Goal: Task Accomplishment & Management: Complete application form

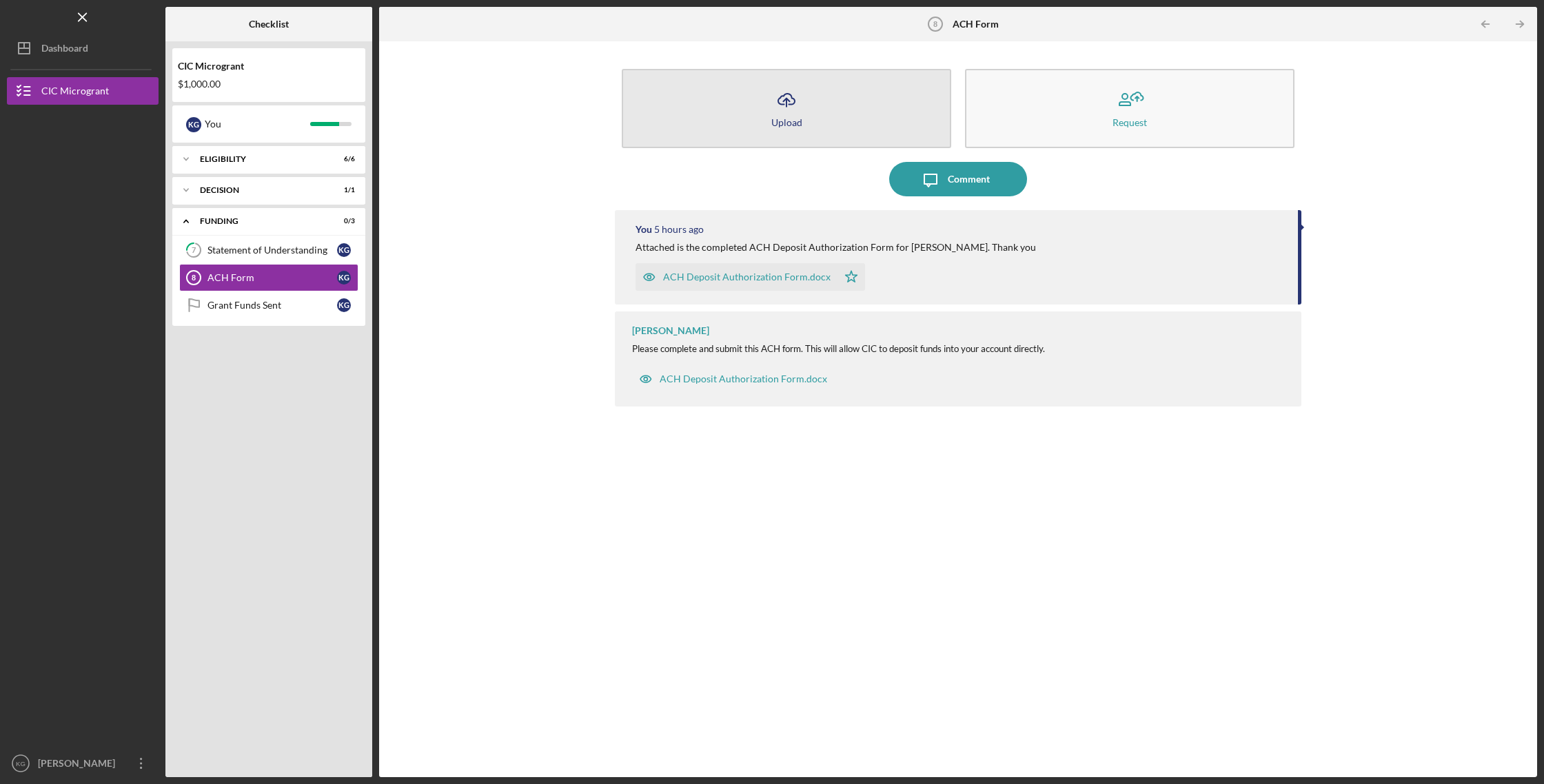
click at [788, 103] on icon "Icon/Upload" at bounding box center [785, 100] width 35 height 35
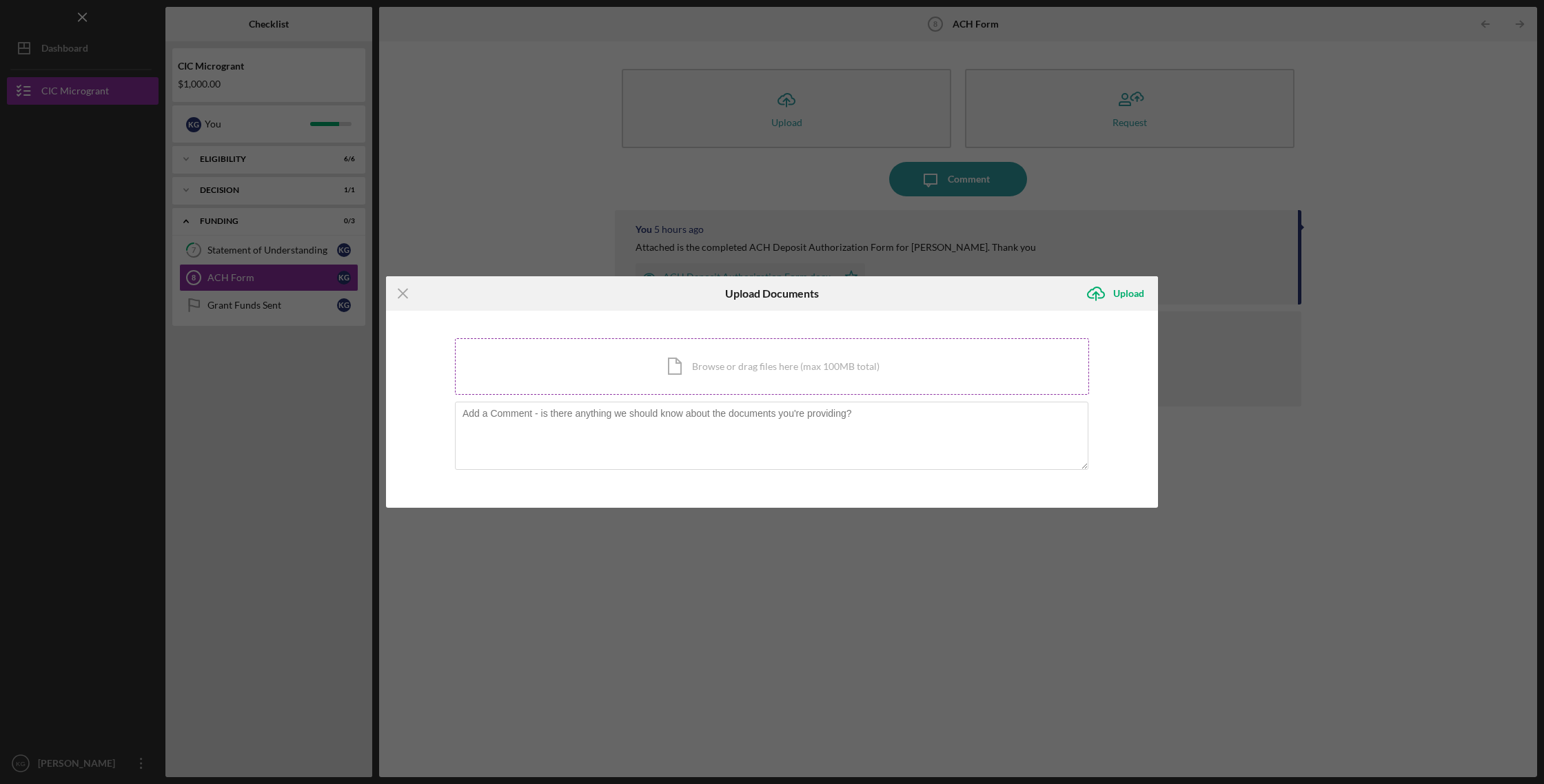
click at [772, 367] on div "Icon/Document Browse or drag files here (max 100MB total) Tap to choose files o…" at bounding box center [772, 366] width 634 height 56
click at [399, 291] on line at bounding box center [403, 293] width 9 height 9
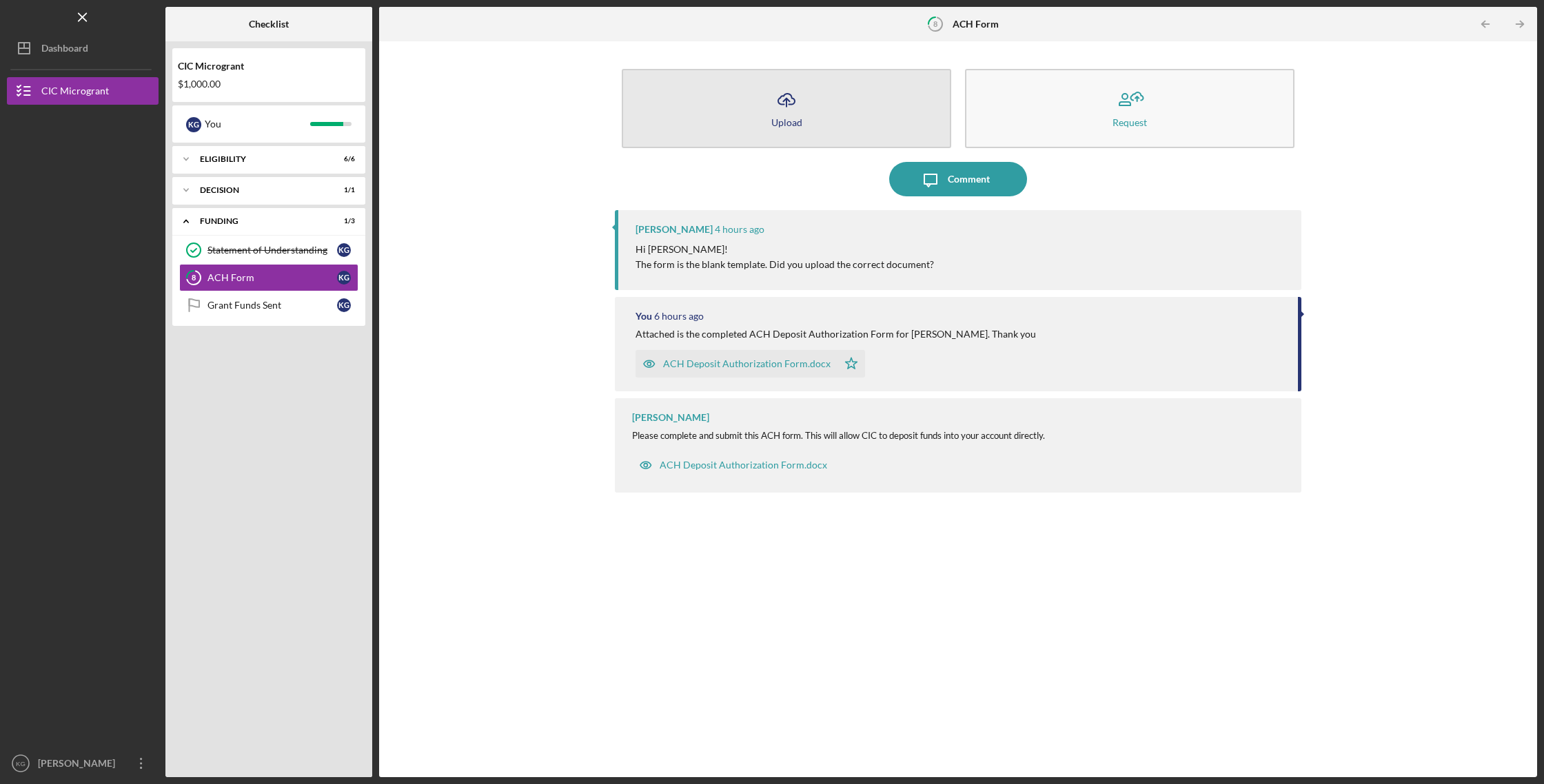
click at [622, 103] on line "button" at bounding box center [786, 103] width 0 height 8
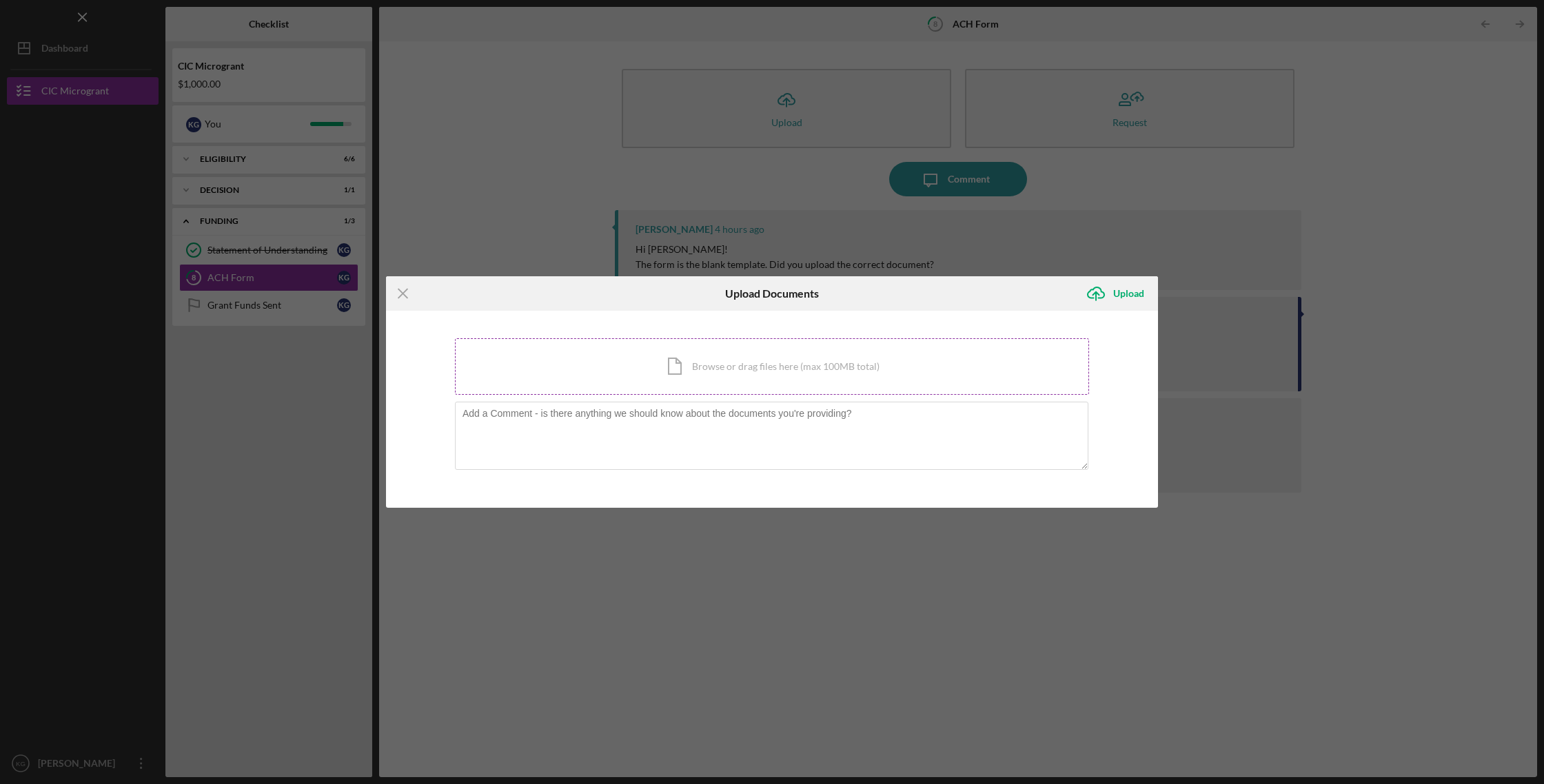
click at [622, 369] on div "Icon/Document Browse or drag files here (max 100MB total) Tap to choose files o…" at bounding box center [772, 366] width 634 height 56
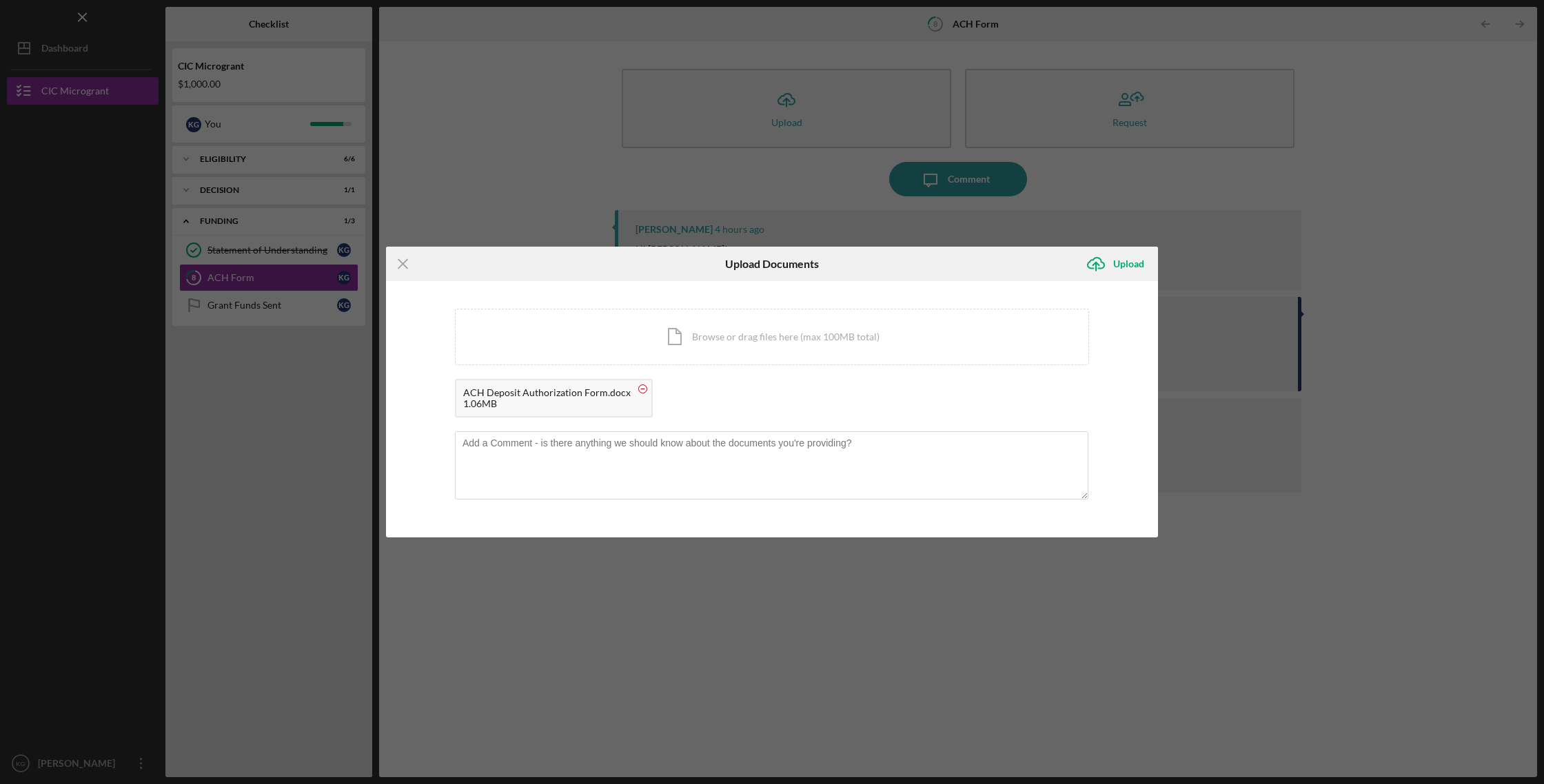
click at [622, 390] on circle at bounding box center [642, 389] width 8 height 8
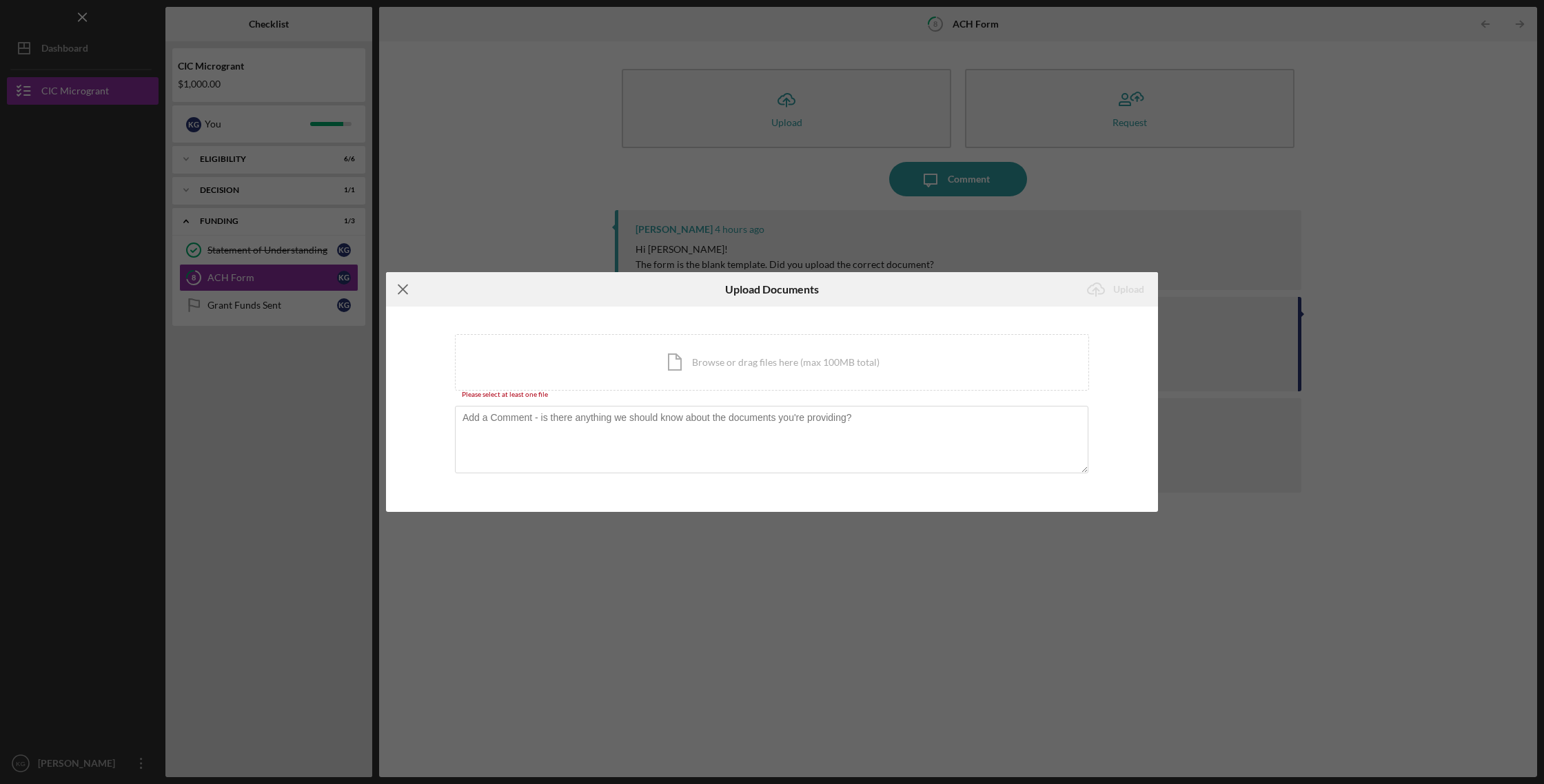
click at [404, 291] on icon "Icon/Menu Close" at bounding box center [403, 289] width 35 height 35
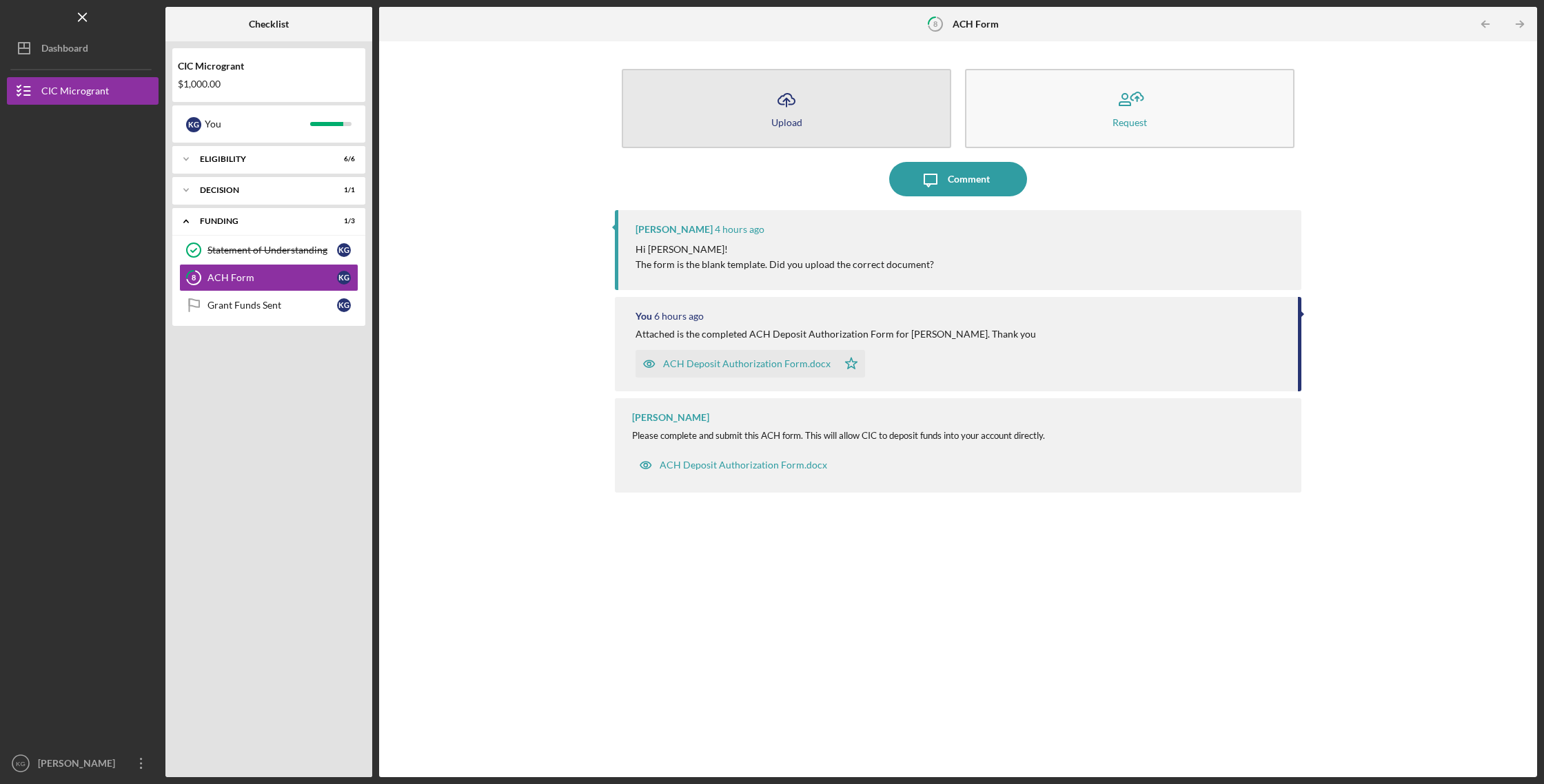
click at [622, 117] on div "Upload" at bounding box center [786, 122] width 31 height 10
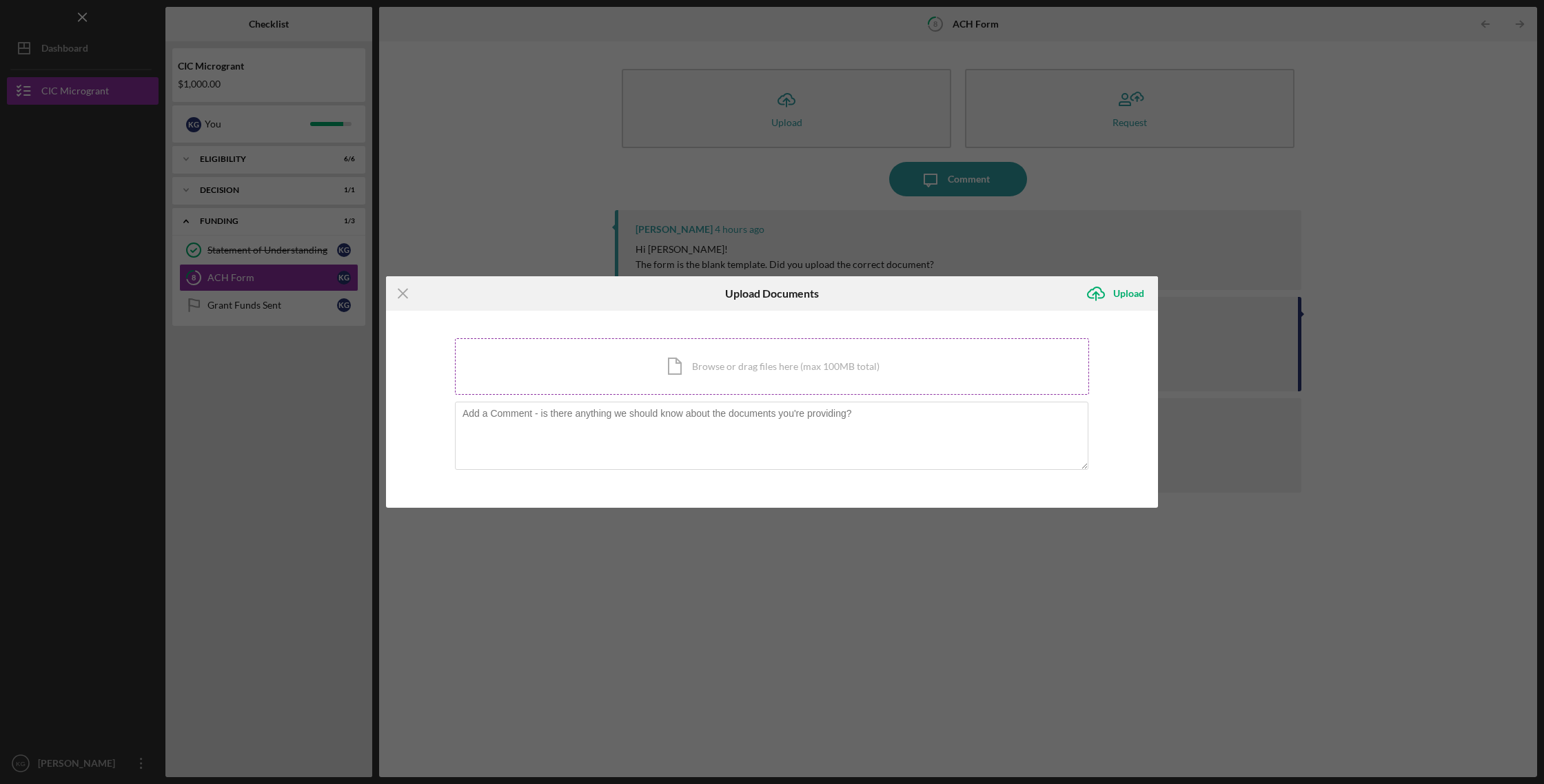
click at [622, 368] on div "Icon/Document Browse or drag files here (max 100MB total) Tap to choose files o…" at bounding box center [772, 366] width 634 height 56
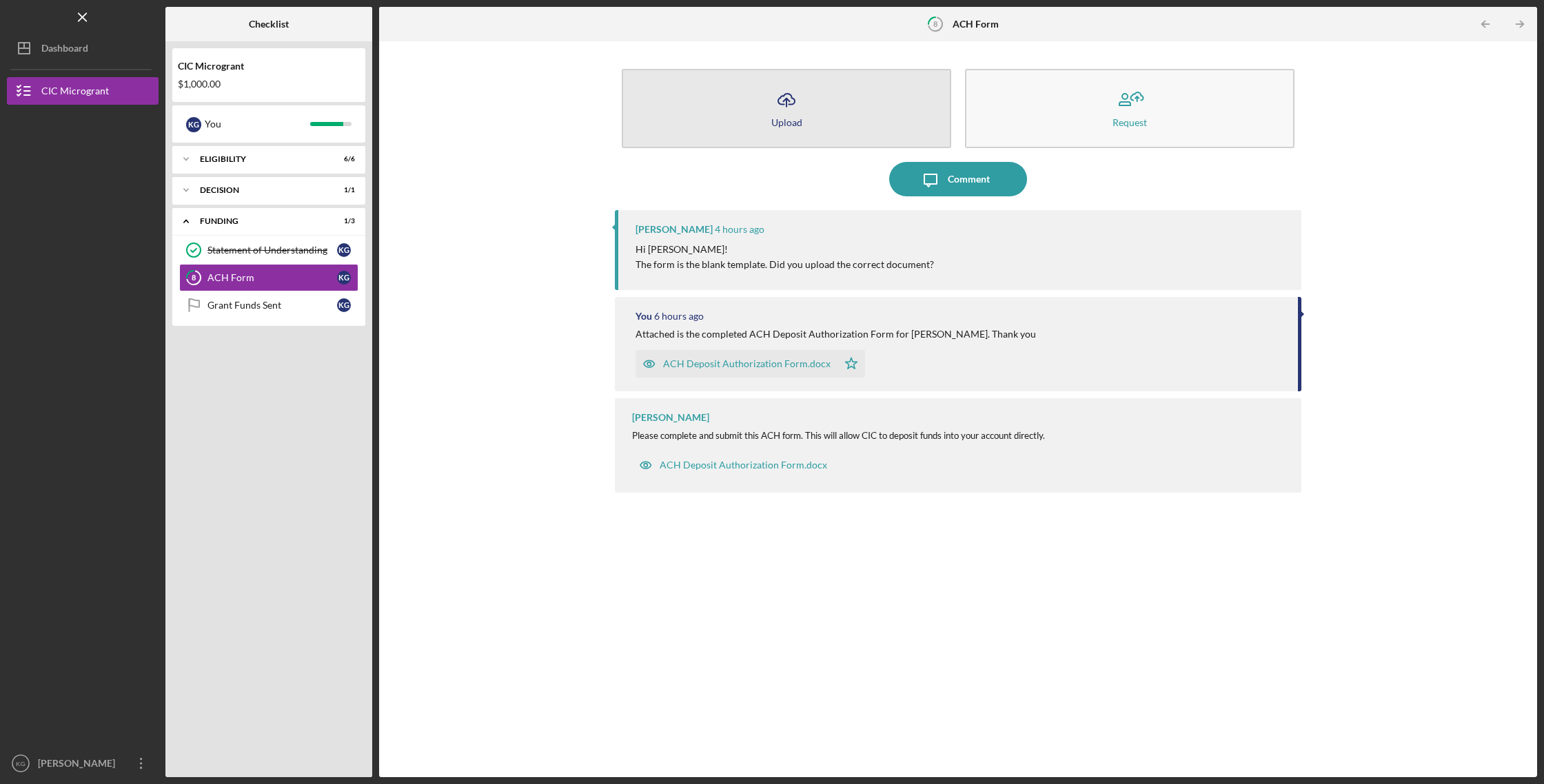
click at [786, 99] on line "button" at bounding box center [786, 103] width 0 height 8
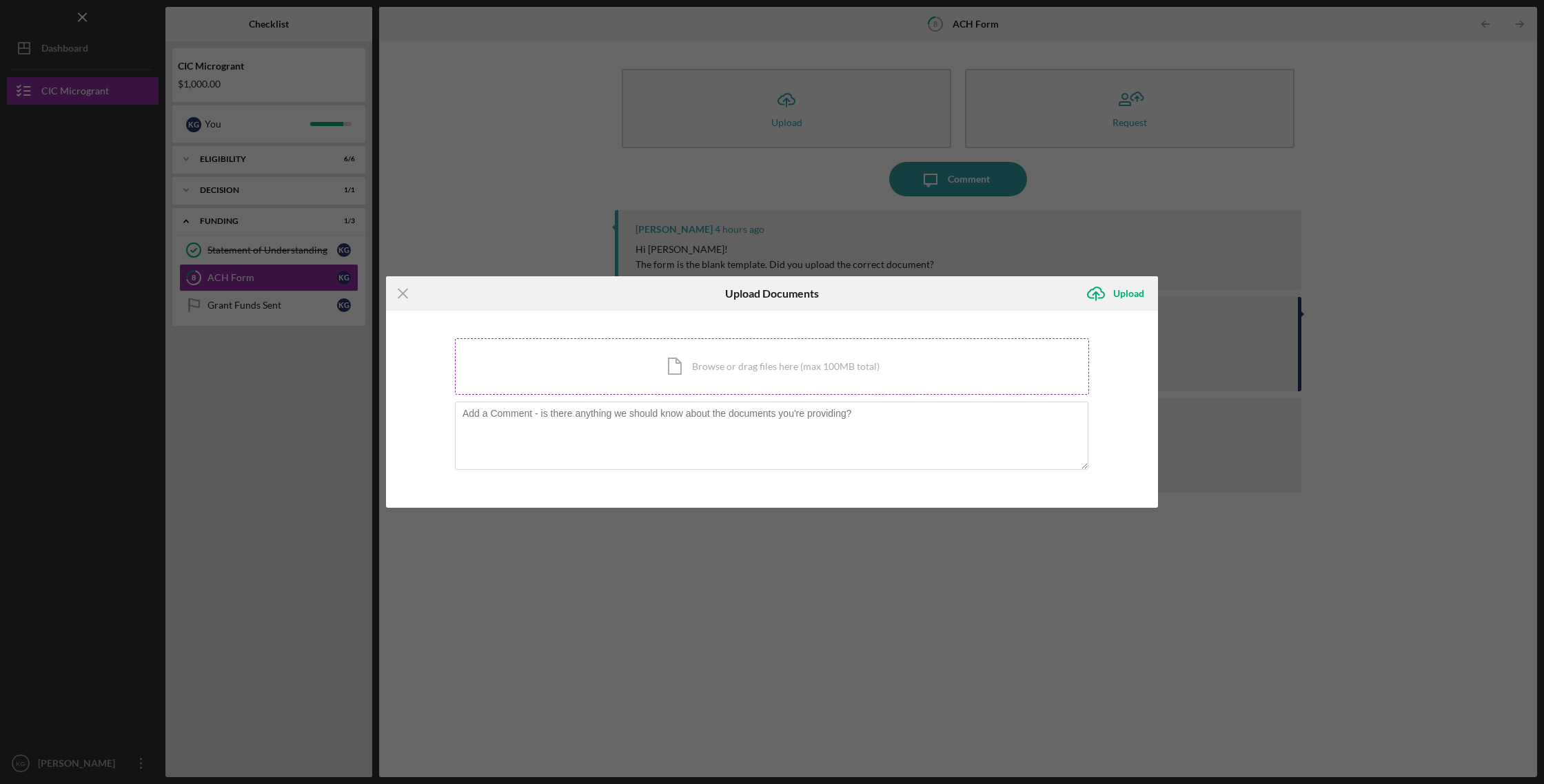
click at [728, 367] on div "Icon/Document Browse or drag files here (max 100MB total) Tap to choose files o…" at bounding box center [772, 366] width 634 height 56
click at [742, 370] on div "Icon/Document Browse or drag files here (max 100MB total) Tap to choose files o…" at bounding box center [772, 366] width 634 height 56
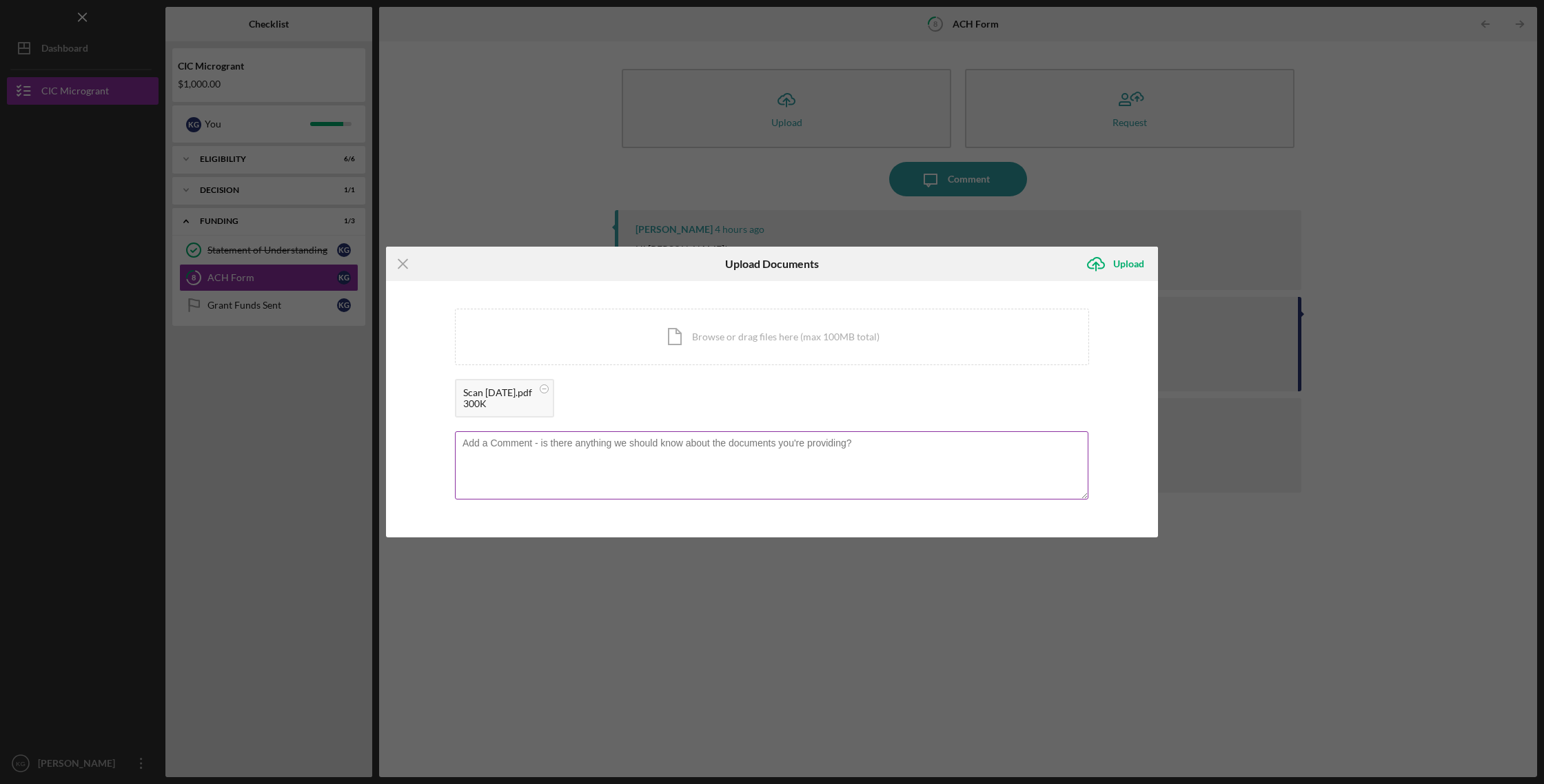
click at [514, 442] on textarea at bounding box center [772, 464] width 633 height 67
click at [588, 455] on textarea "Hi [PERSON_NAME], So sorry the form was blank, I am not sure what happened. Her…" at bounding box center [772, 464] width 633 height 67
type textarea "Hi [PERSON_NAME], So sorry the form was blank. I am not sure what happened. Her…"
click at [1116, 261] on div "Upload" at bounding box center [1128, 264] width 31 height 28
